Goal: Information Seeking & Learning: Learn about a topic

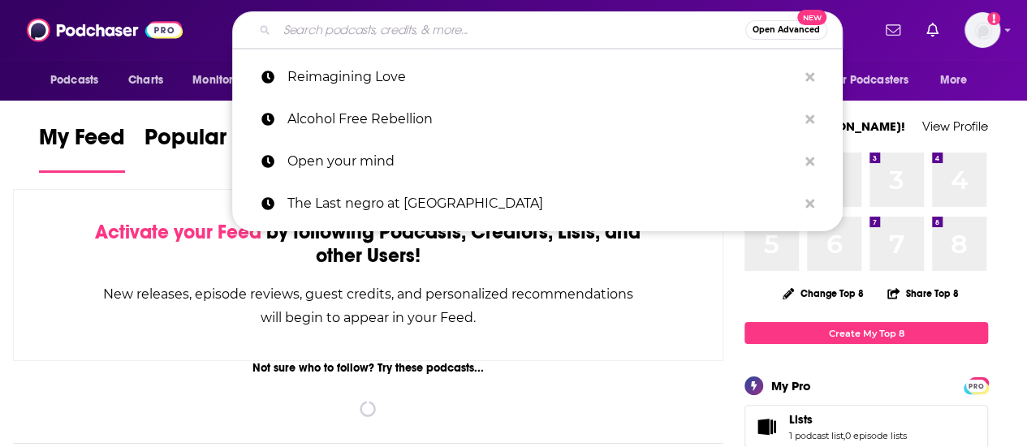
click at [385, 37] on input "Search podcasts, credits, & more..." at bounding box center [511, 30] width 468 height 26
paste input "Identity/Crisis"
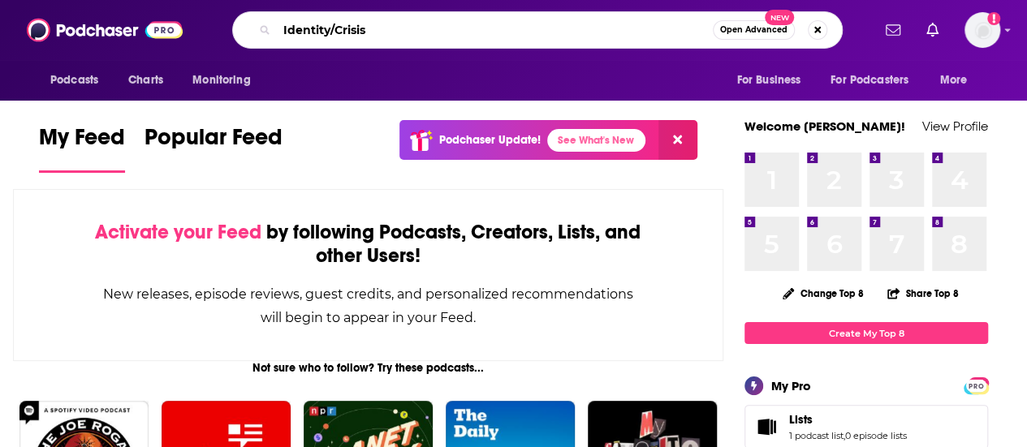
type input "Identity/Crisis"
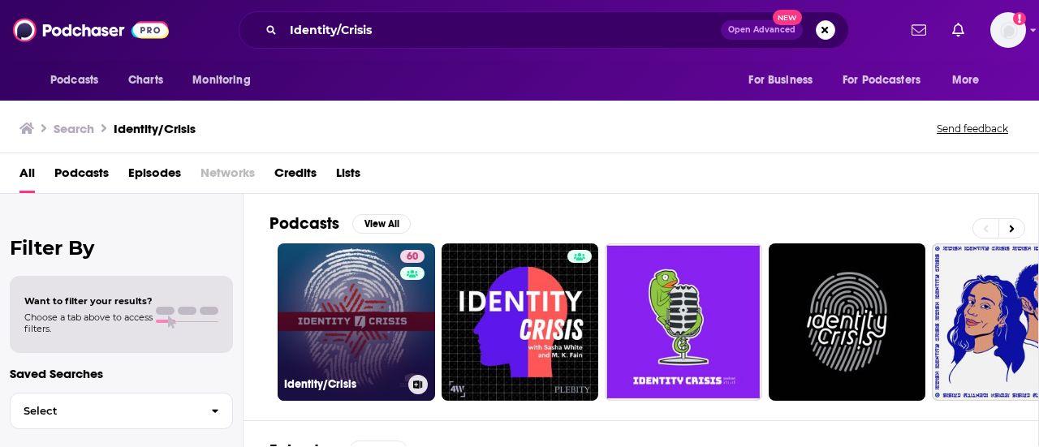
click at [363, 312] on link "60 Identity/Crisis" at bounding box center [356, 321] width 157 height 157
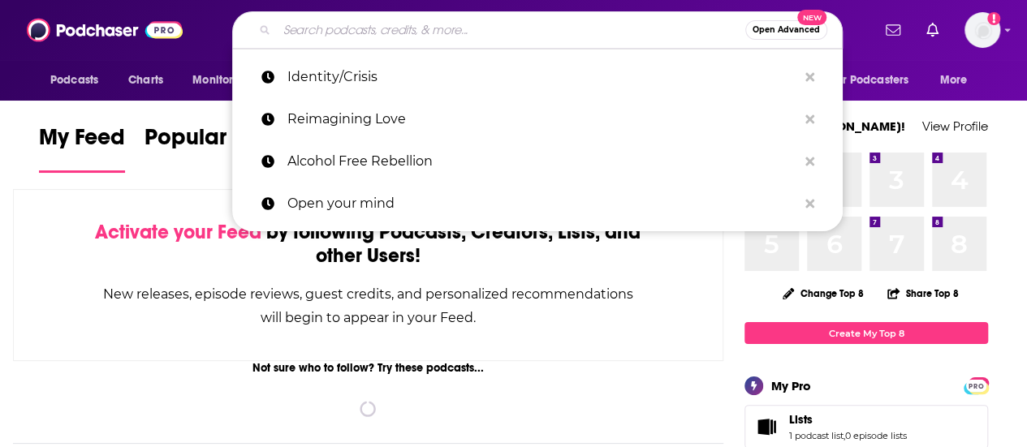
click at [407, 40] on input "Search podcasts, credits, & more..." at bounding box center [511, 30] width 468 height 26
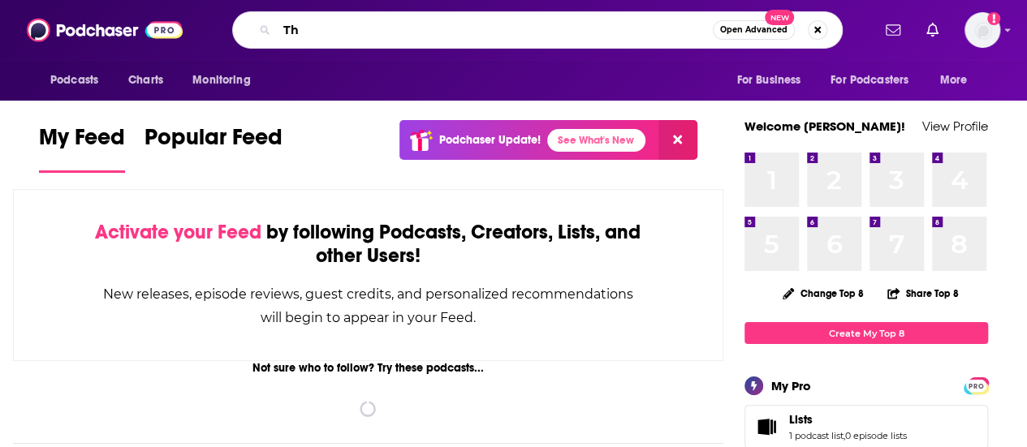
click at [407, 40] on input "Th" at bounding box center [495, 30] width 436 height 26
type input "The Gaily Show"
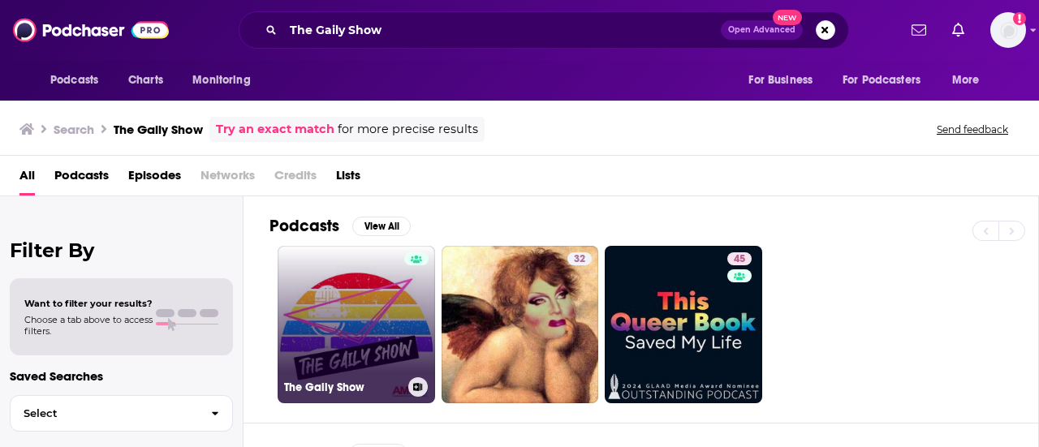
click at [372, 303] on link "The Gaily Show" at bounding box center [356, 324] width 157 height 157
